Goal: Check status: Check status

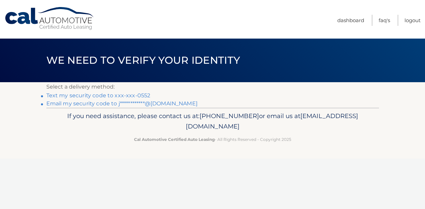
click at [103, 94] on link "Text my security code to xxx-xxx-0552" at bounding box center [98, 95] width 104 height 6
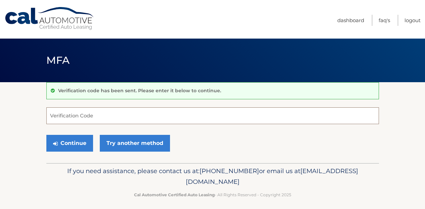
click at [98, 115] on input "Verification Code" at bounding box center [212, 115] width 332 height 17
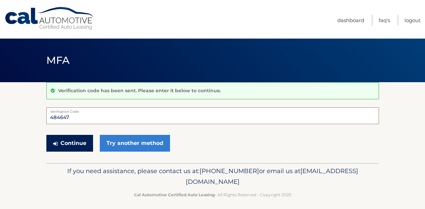
type input "484647"
click at [76, 142] on button "Continue" at bounding box center [69, 143] width 47 height 17
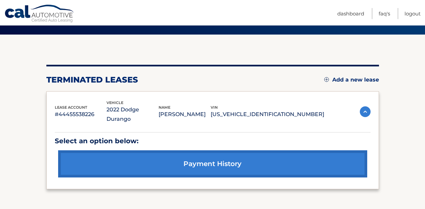
scroll to position [49, 0]
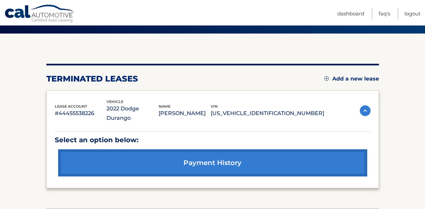
click at [363, 105] on img at bounding box center [365, 110] width 11 height 11
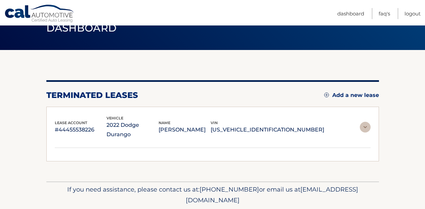
scroll to position [32, 0]
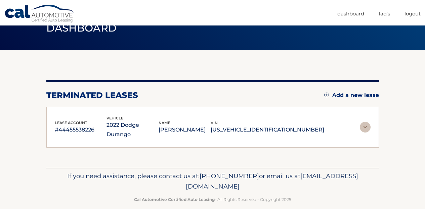
click at [364, 123] on img at bounding box center [365, 127] width 11 height 11
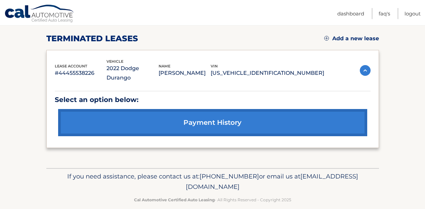
scroll to position [89, 0]
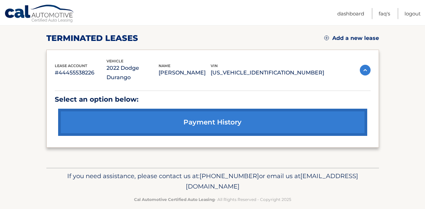
click at [225, 109] on link "payment history" at bounding box center [212, 122] width 309 height 27
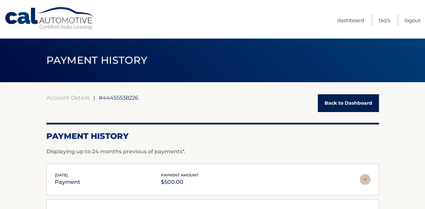
click at [355, 105] on link "Back to Dashboard" at bounding box center [348, 103] width 61 height 18
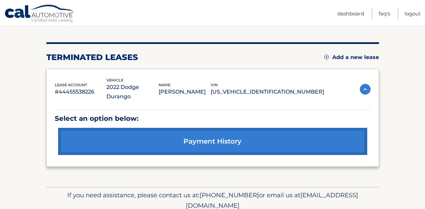
scroll to position [89, 0]
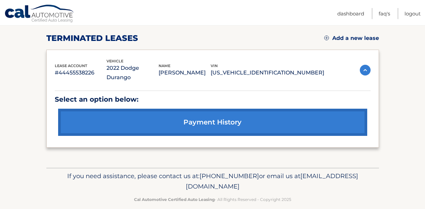
drag, startPoint x: 272, startPoint y: 177, endPoint x: 153, endPoint y: 180, distance: 118.9
click at [153, 180] on p "If you need assistance, please contact us at: [PHONE_NUMBER] or email us at [EM…" at bounding box center [213, 181] width 324 height 21
copy span "[EMAIL_ADDRESS][DOMAIN_NAME]"
drag, startPoint x: 95, startPoint y: 67, endPoint x: 49, endPoint y: 60, distance: 46.5
click at [49, 60] on div "lease account #44455538226 vehicle 2022 Dodge Durango name [PERSON_NAME] vin [U…" at bounding box center [212, 99] width 332 height 98
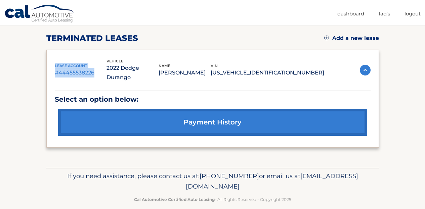
copy div "lease account #44455538226"
